Goal: Information Seeking & Learning: Learn about a topic

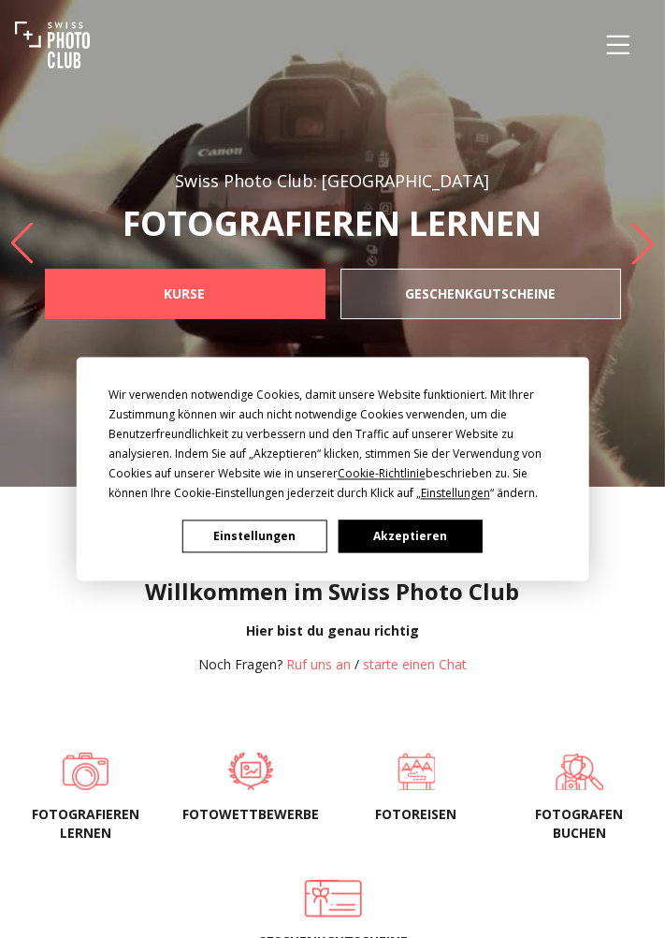
click at [433, 540] on button "Akzeptieren" at bounding box center [410, 536] width 144 height 33
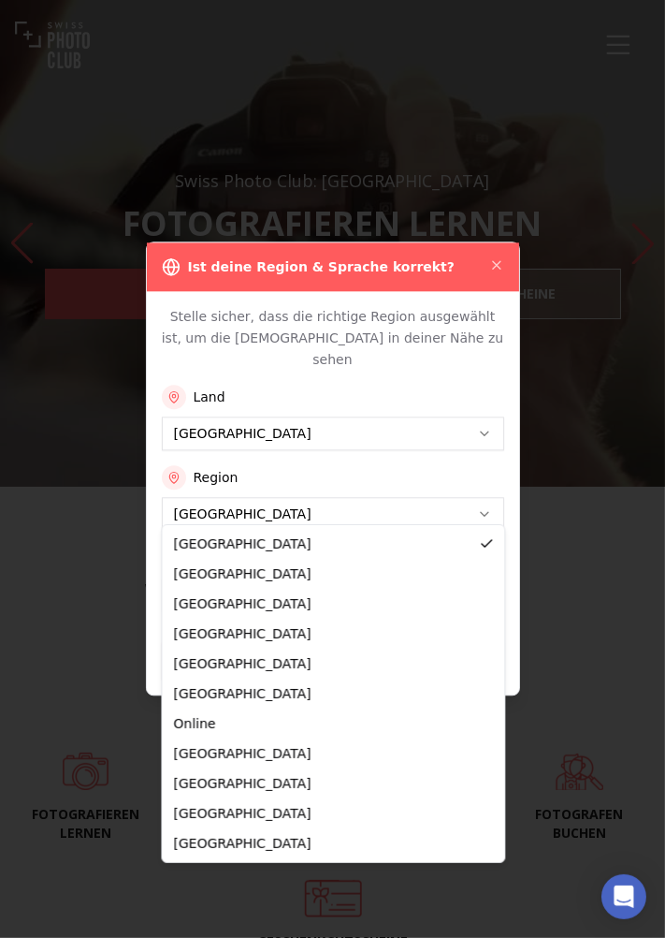
click at [207, 603] on div "Stelle sicher, dass die richtige Region ausgewählt ist, um die [DEMOGRAPHIC_DAT…" at bounding box center [333, 492] width 373 height 403
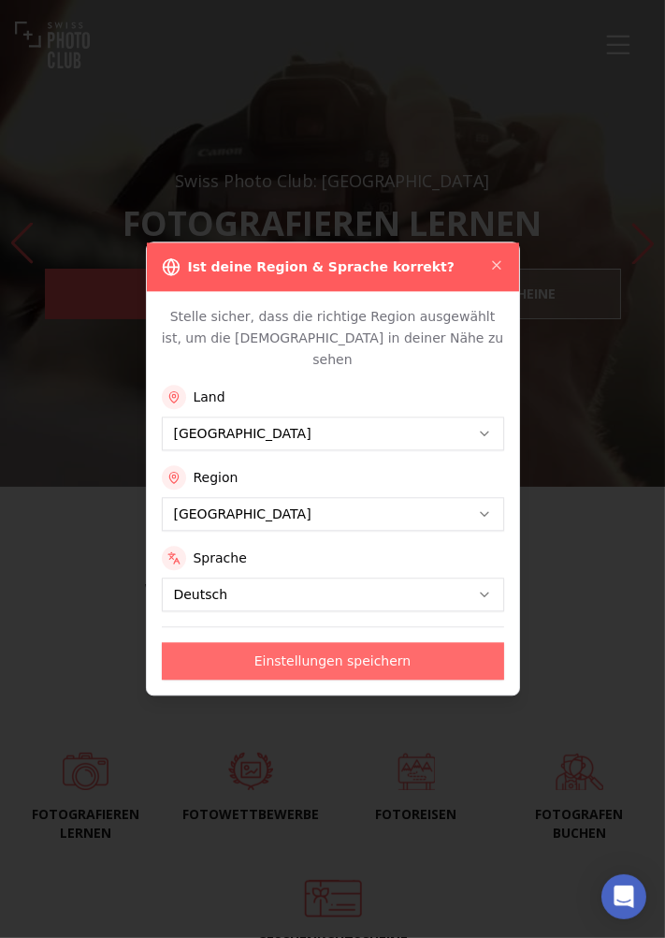
click at [398, 655] on button "Einstellungen speichern" at bounding box center [333, 661] width 343 height 37
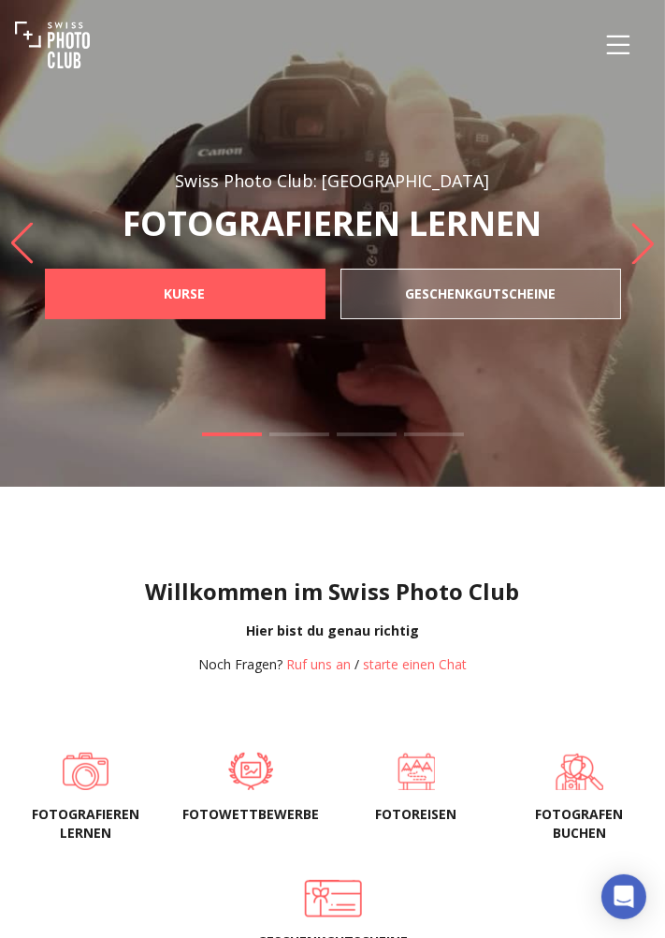
click at [402, 607] on h1 "Willkommen im Swiss Photo Club" at bounding box center [333, 592] width 636 height 30
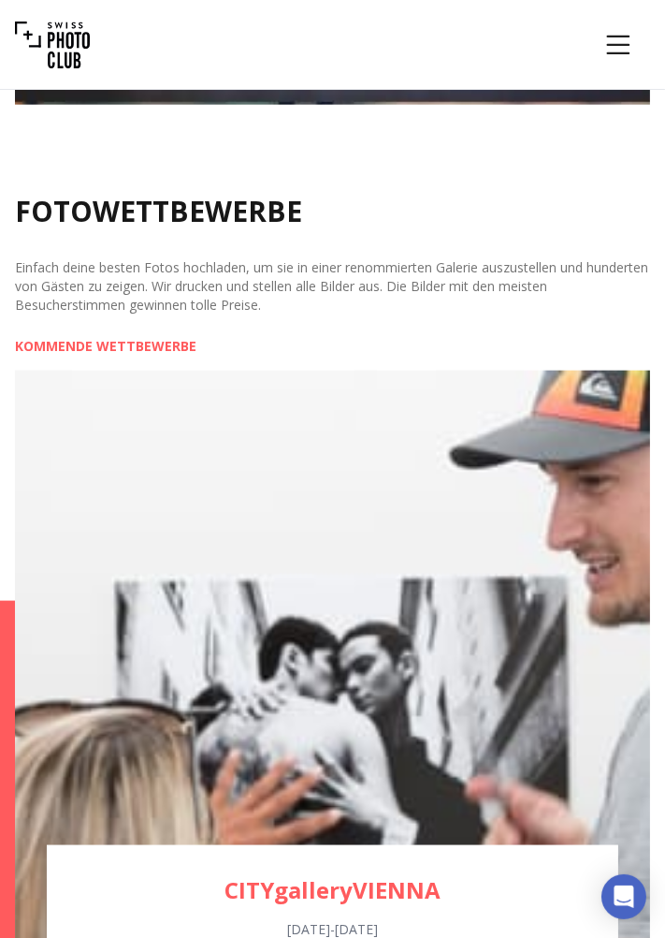
scroll to position [1811, 0]
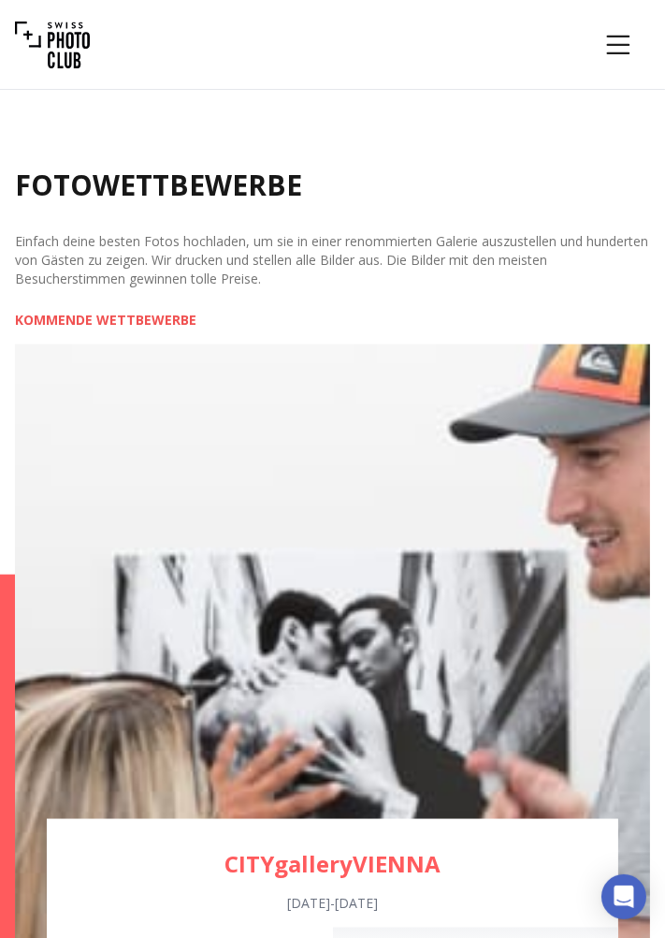
click at [148, 329] on link "KOMMENDE WETTBEWERBE" at bounding box center [106, 320] width 182 height 19
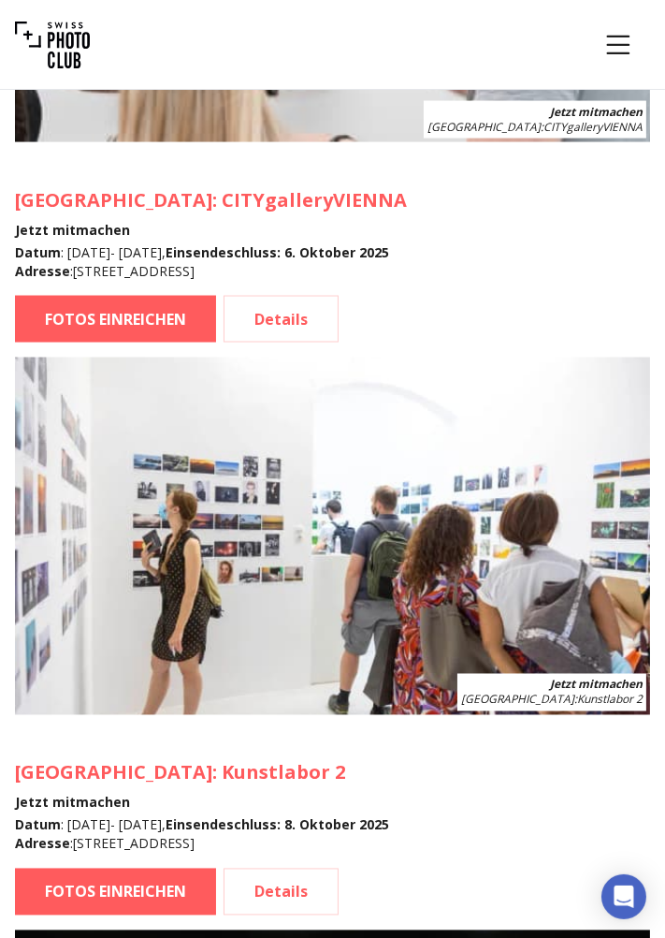
scroll to position [2521, 0]
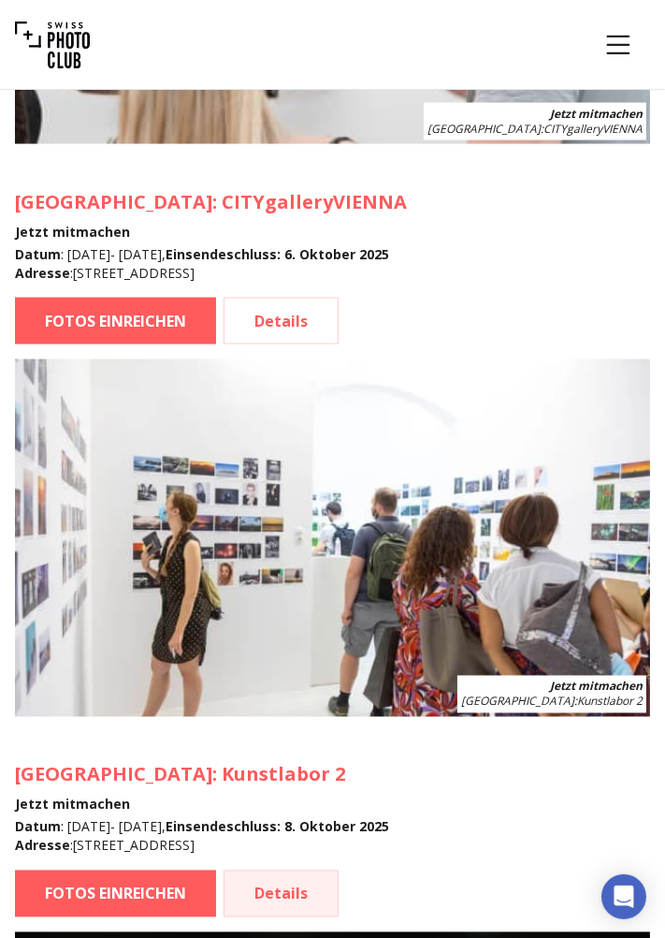
click at [285, 891] on link "Details" at bounding box center [281, 893] width 115 height 47
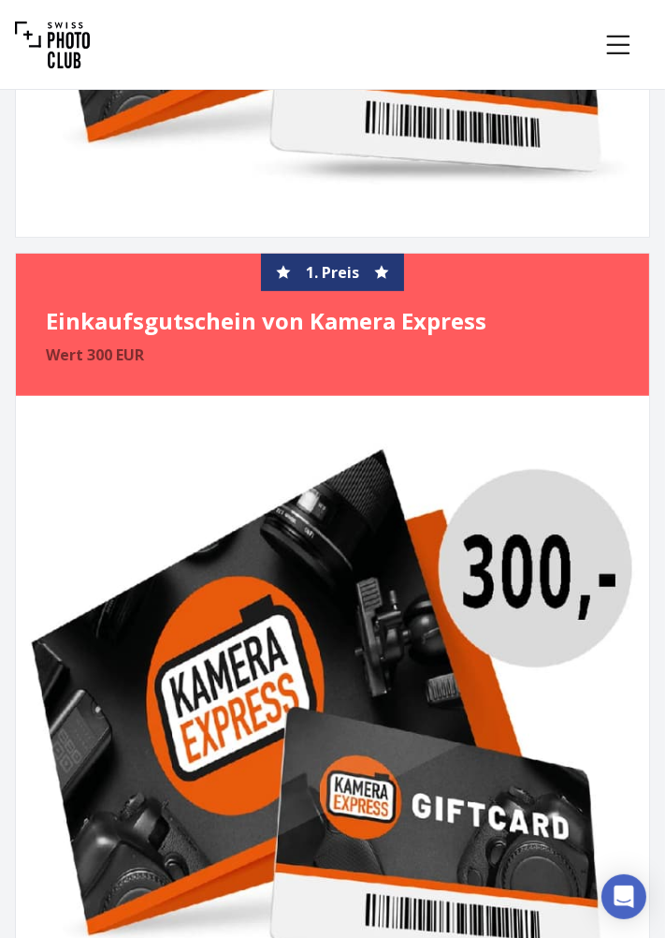
scroll to position [6543, 0]
